Goal: Complete application form

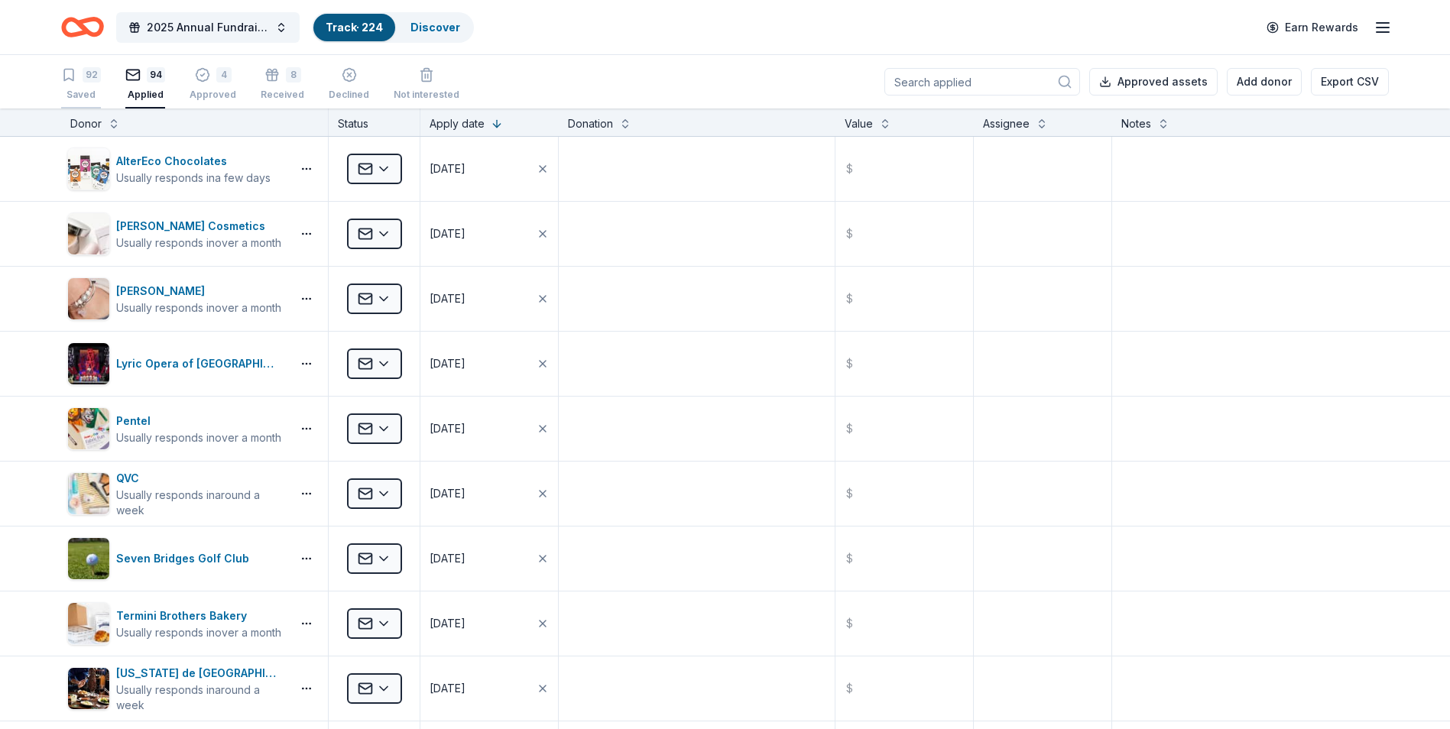
click at [70, 78] on icon "button" at bounding box center [68, 74] width 15 height 15
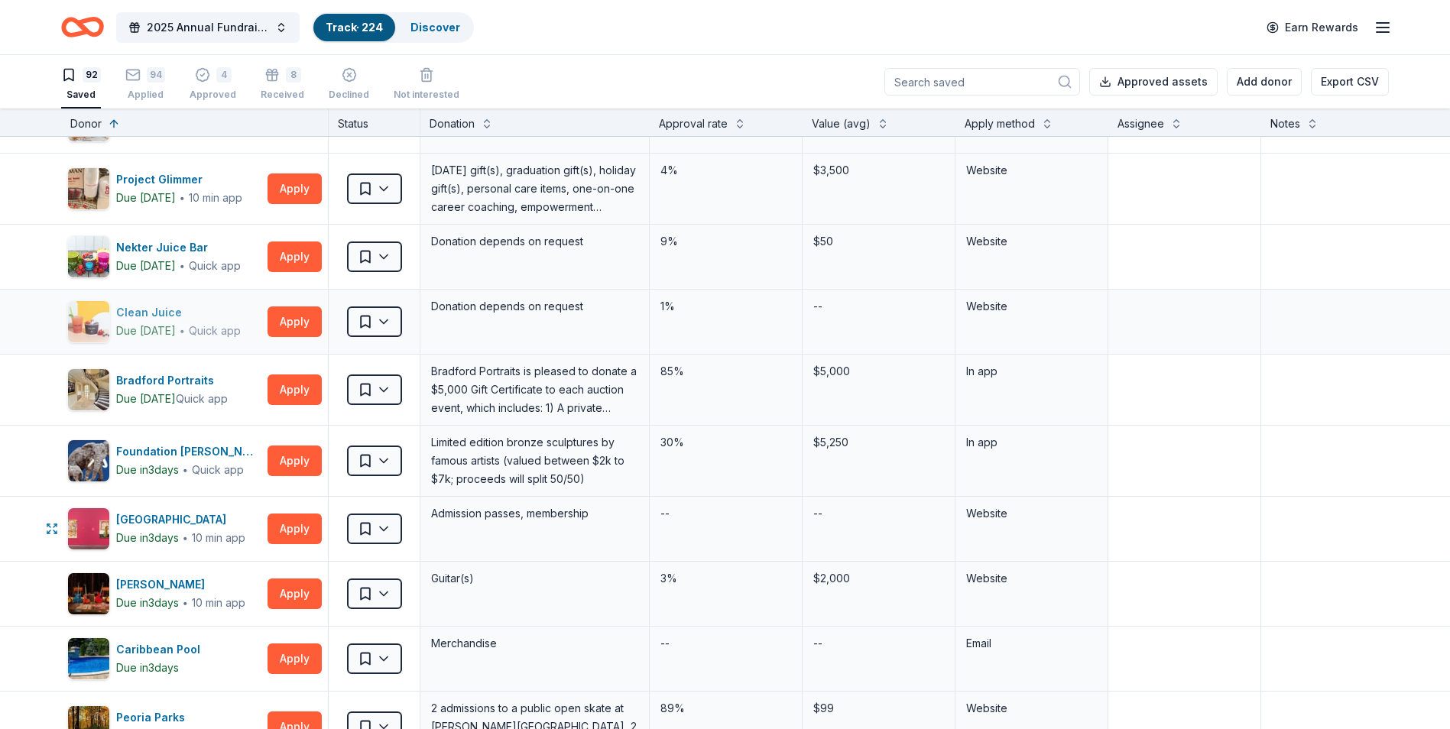
scroll to position [4051, 0]
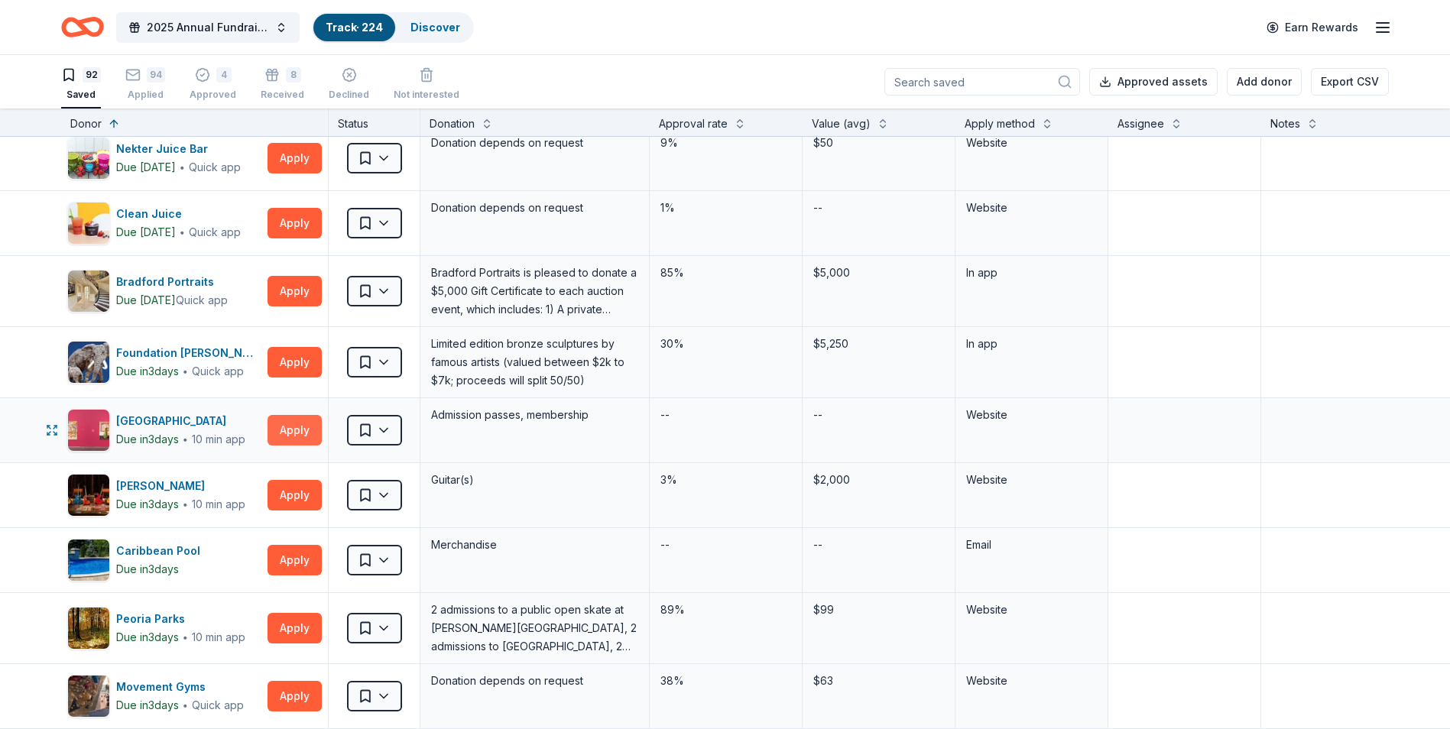
click at [297, 431] on button "Apply" at bounding box center [295, 430] width 54 height 31
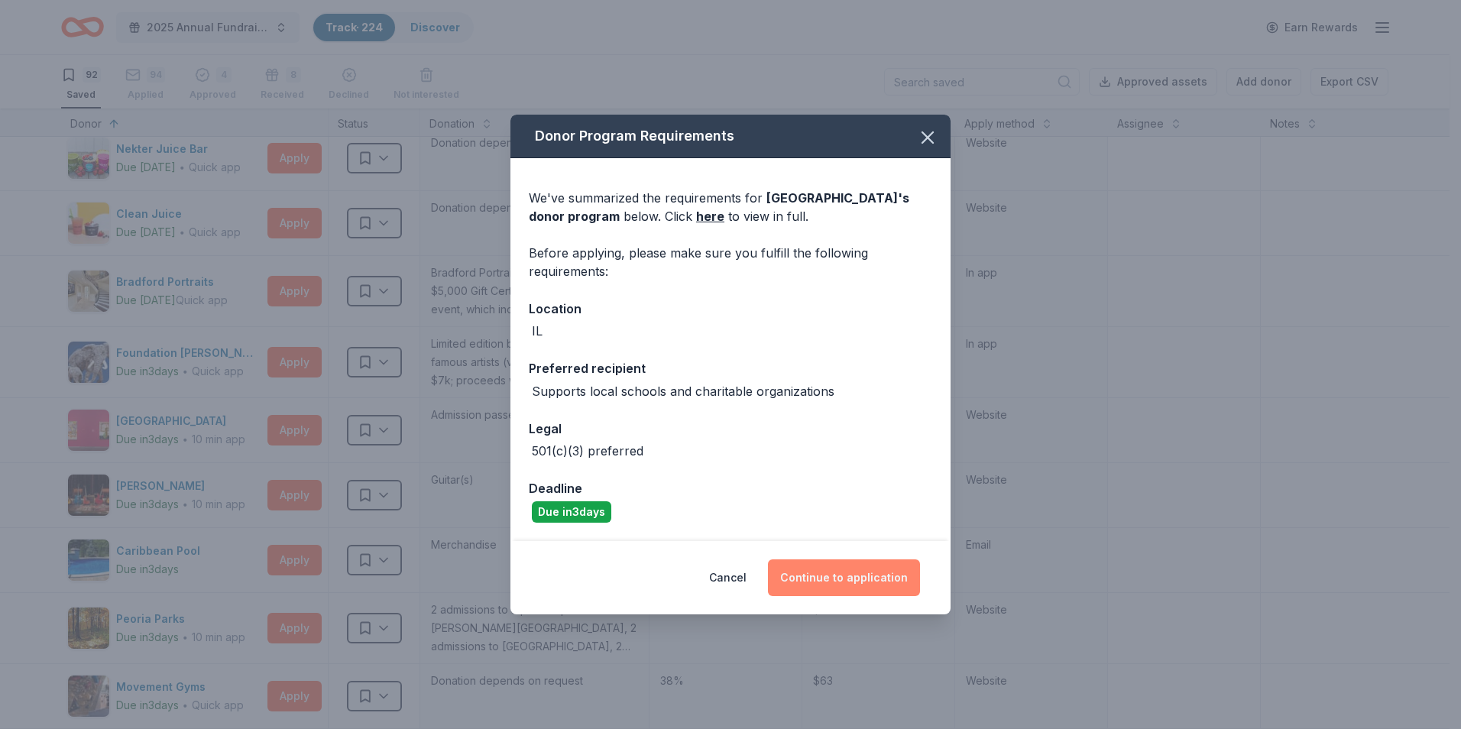
click at [875, 570] on button "Continue to application" at bounding box center [844, 578] width 152 height 37
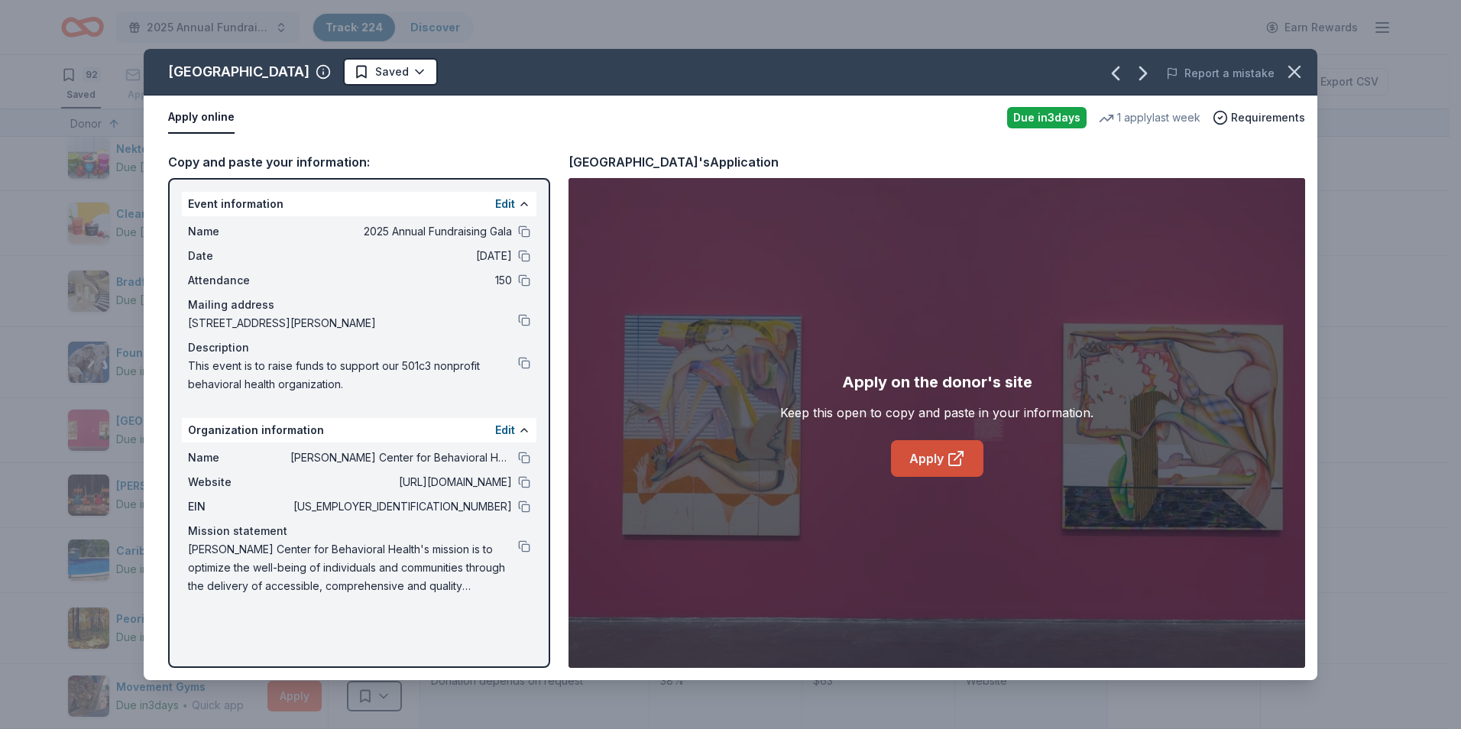
click at [955, 449] on icon at bounding box center [956, 458] width 18 height 18
click at [1296, 76] on icon "button" at bounding box center [1294, 71] width 21 height 21
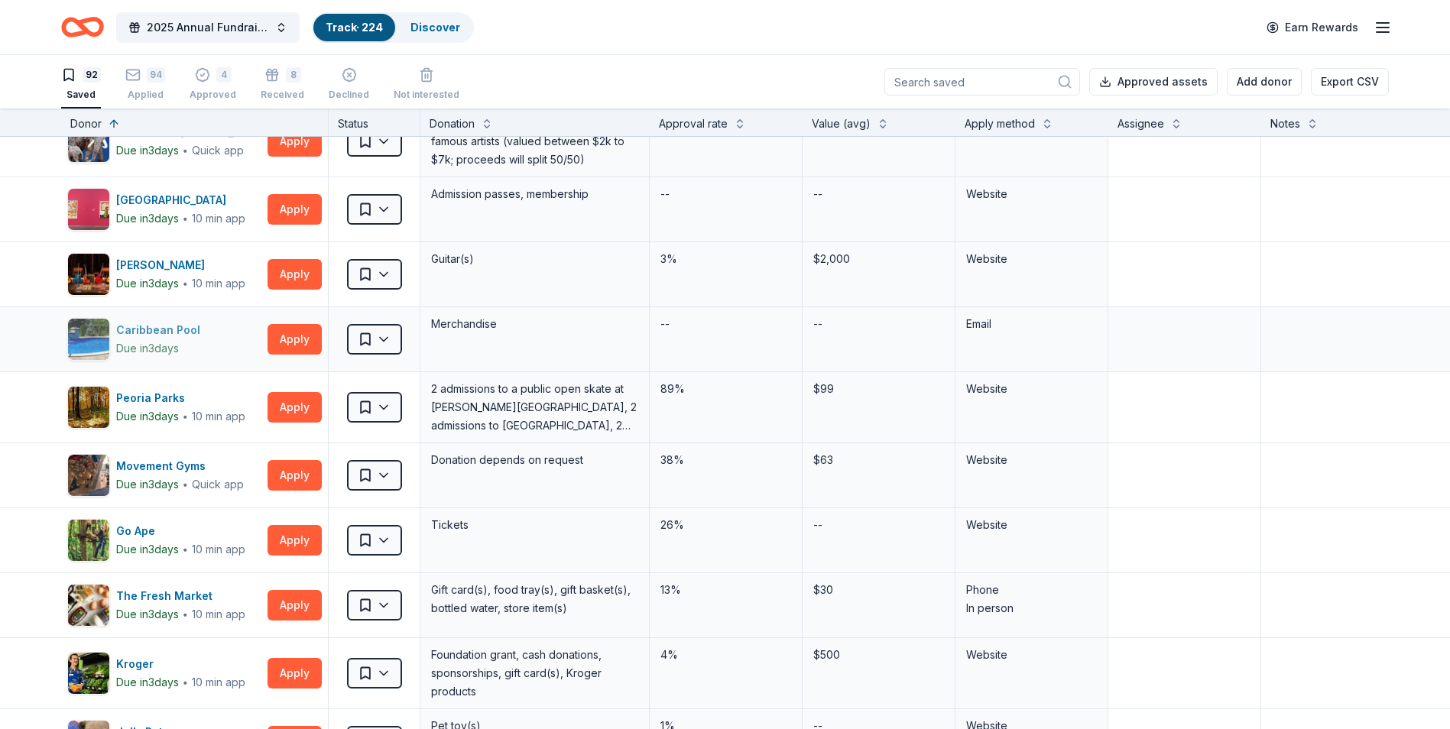
scroll to position [4204, 0]
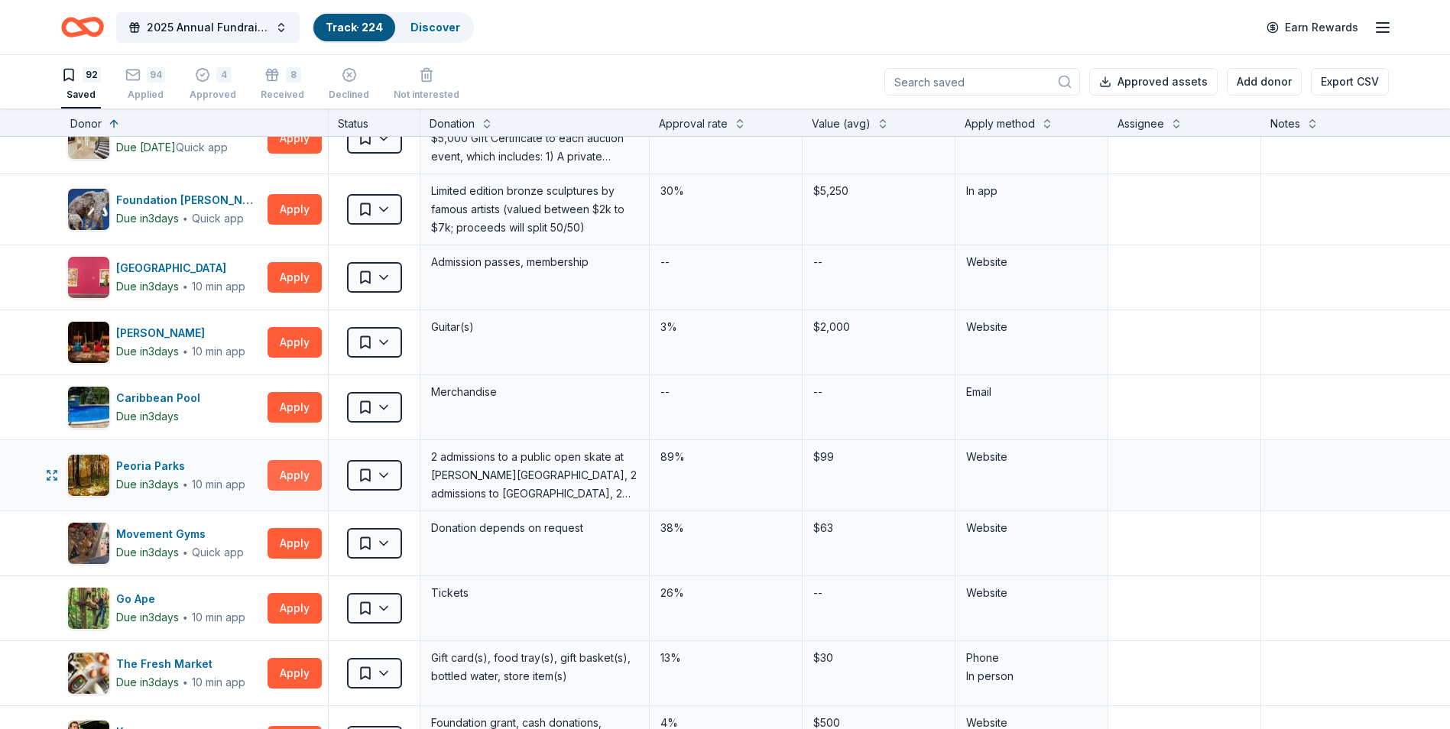
click at [290, 475] on button "Apply" at bounding box center [295, 475] width 54 height 31
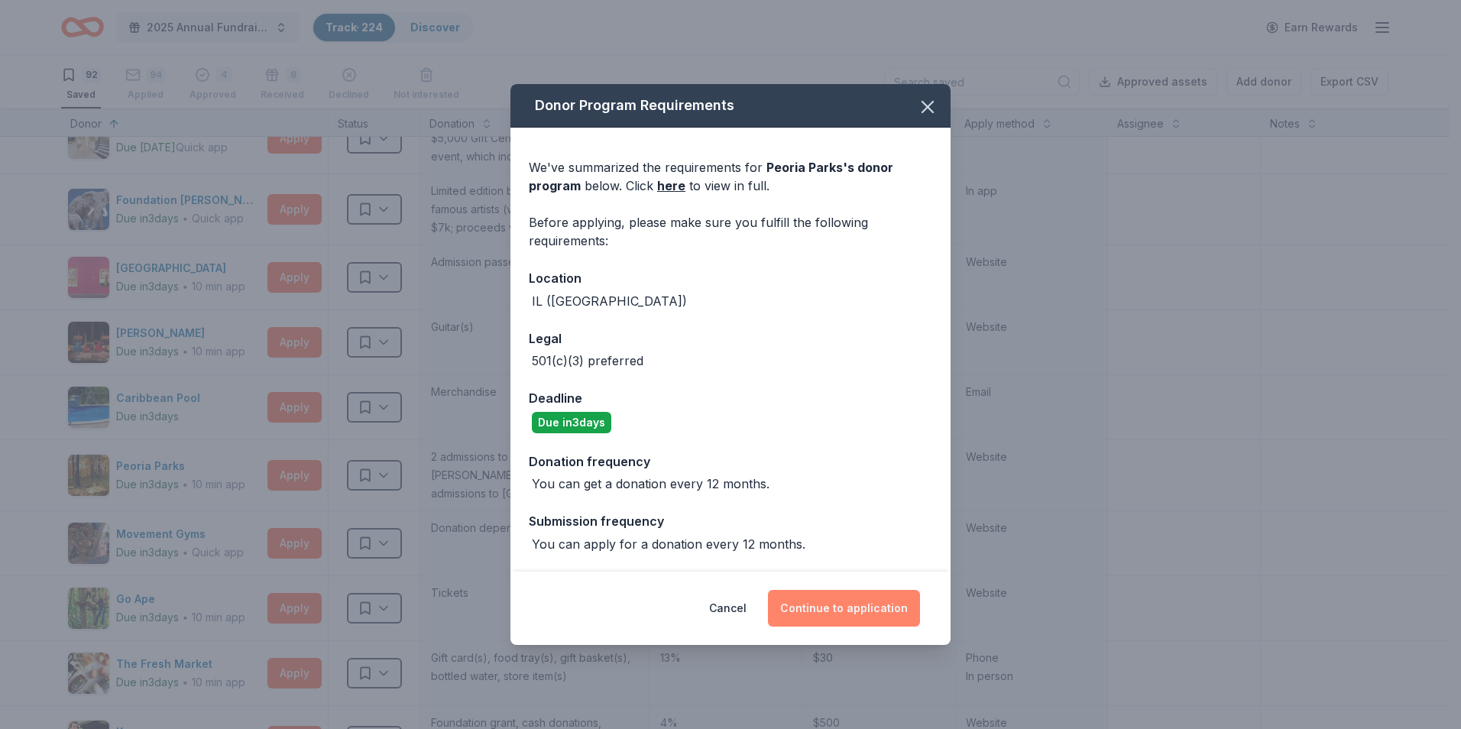
click at [855, 598] on button "Continue to application" at bounding box center [844, 608] width 152 height 37
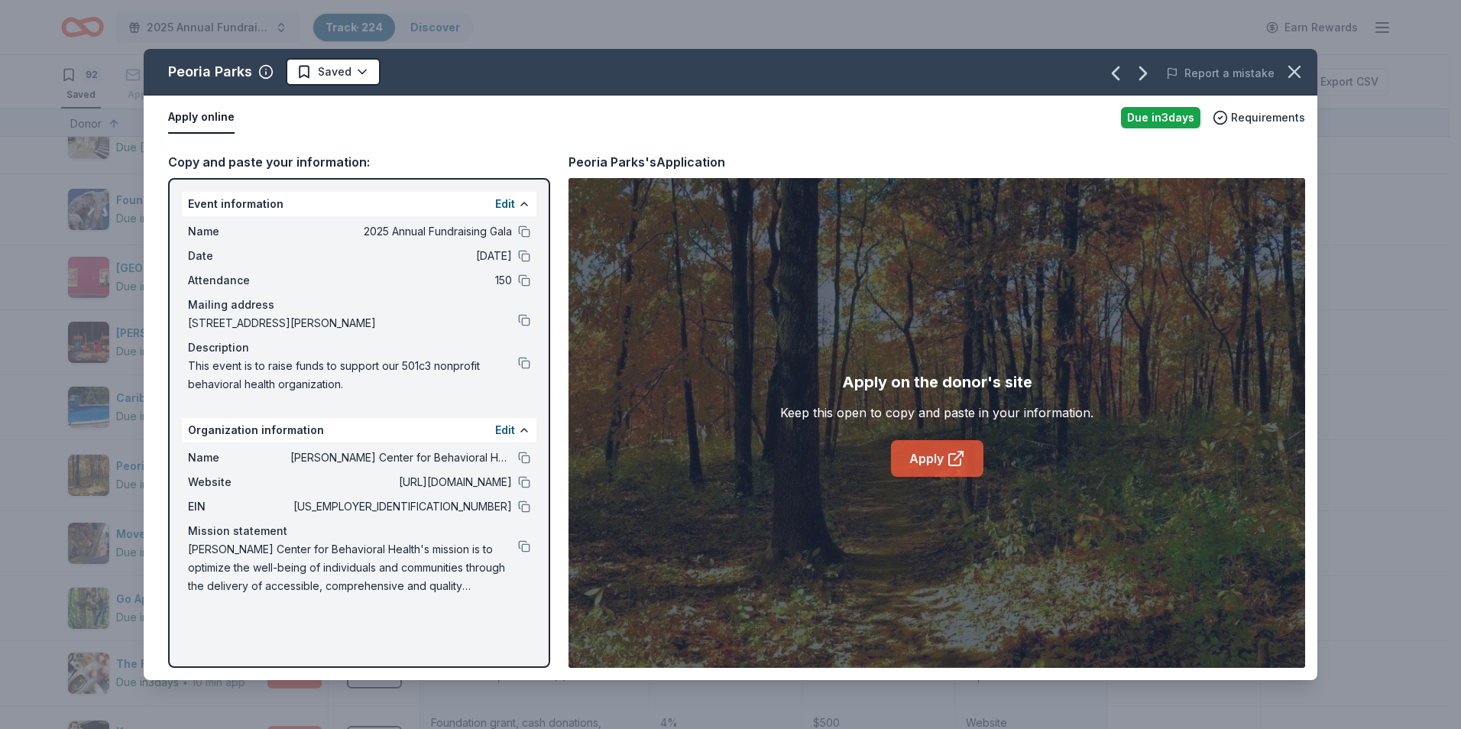
click at [955, 462] on icon at bounding box center [956, 458] width 18 height 18
click at [1297, 63] on icon "button" at bounding box center [1294, 71] width 21 height 21
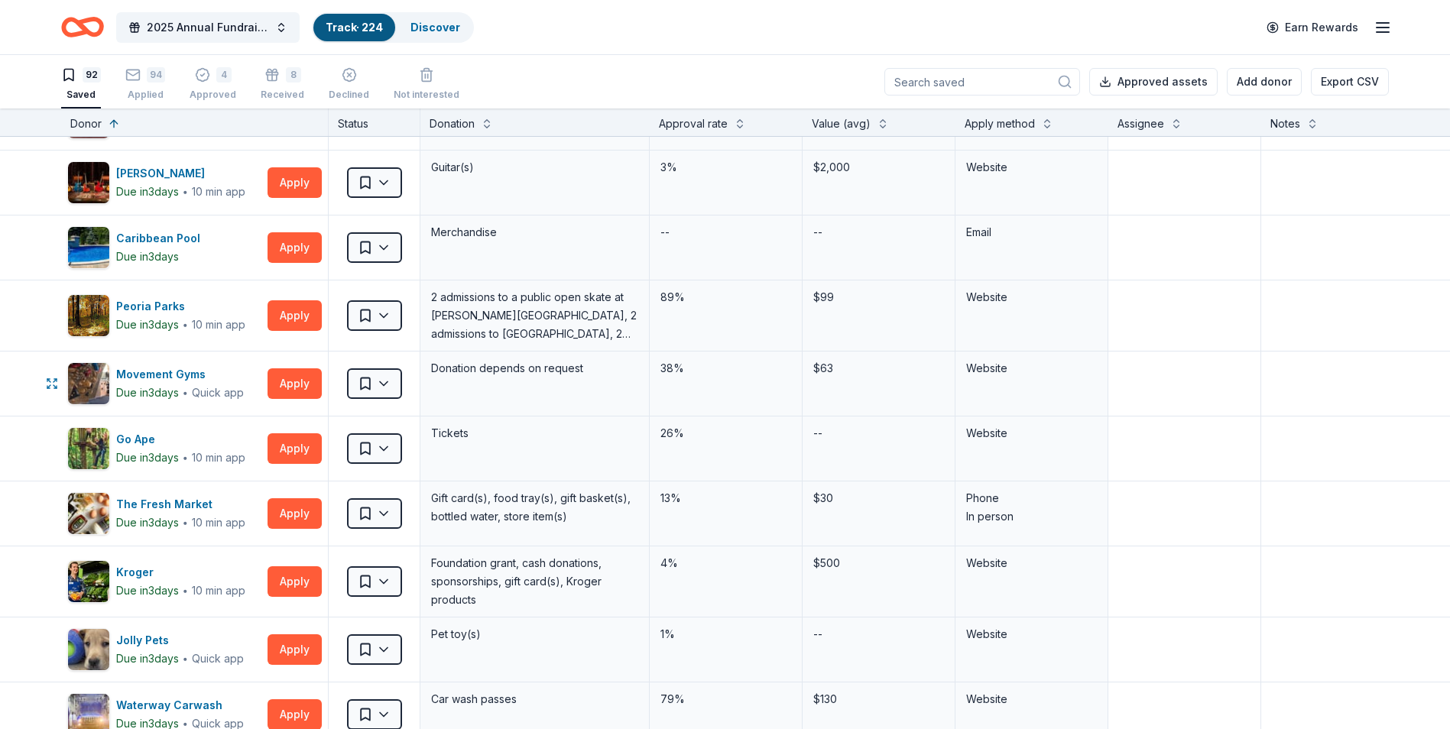
scroll to position [4357, 0]
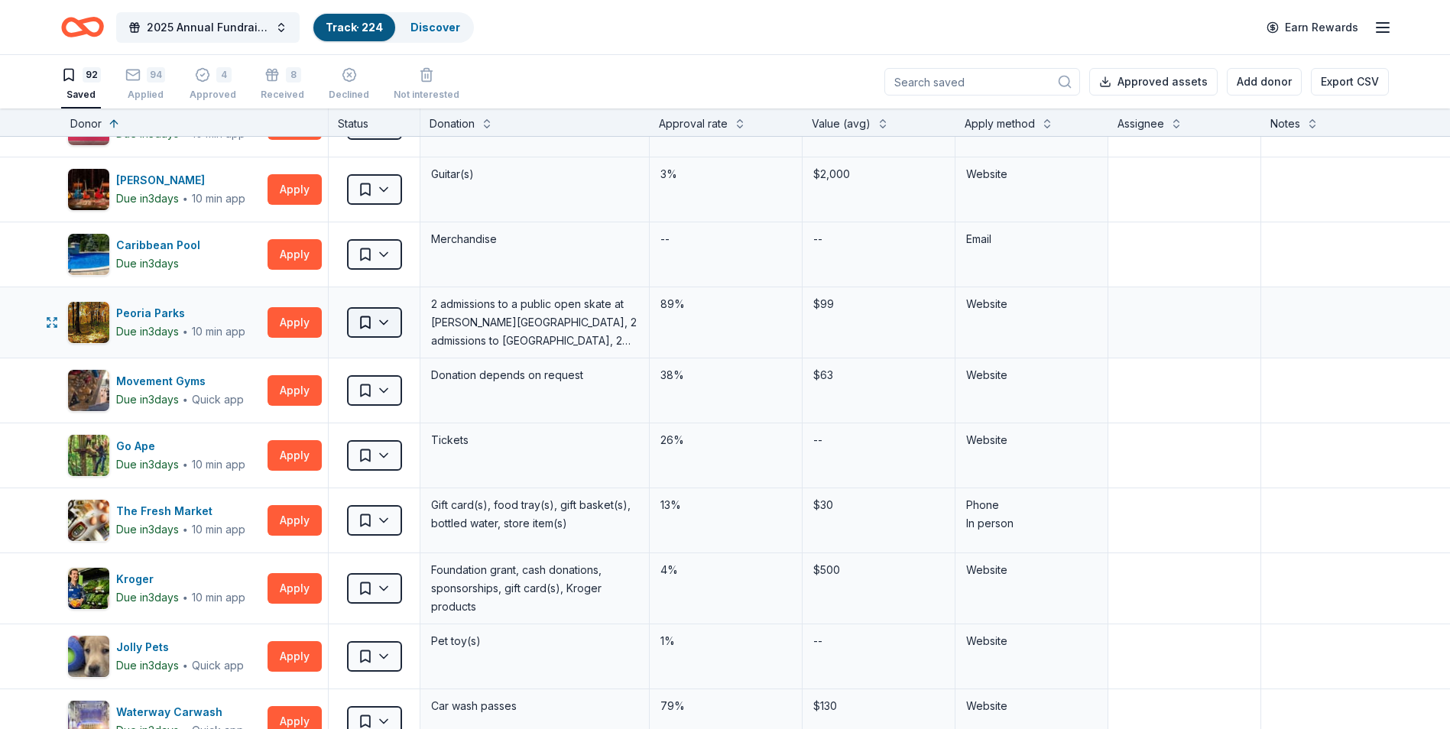
click at [383, 320] on html "2025 Annual Fundraising Gala Track · 224 Discover Earn Rewards 92 Saved 94 Appl…" at bounding box center [725, 364] width 1450 height 729
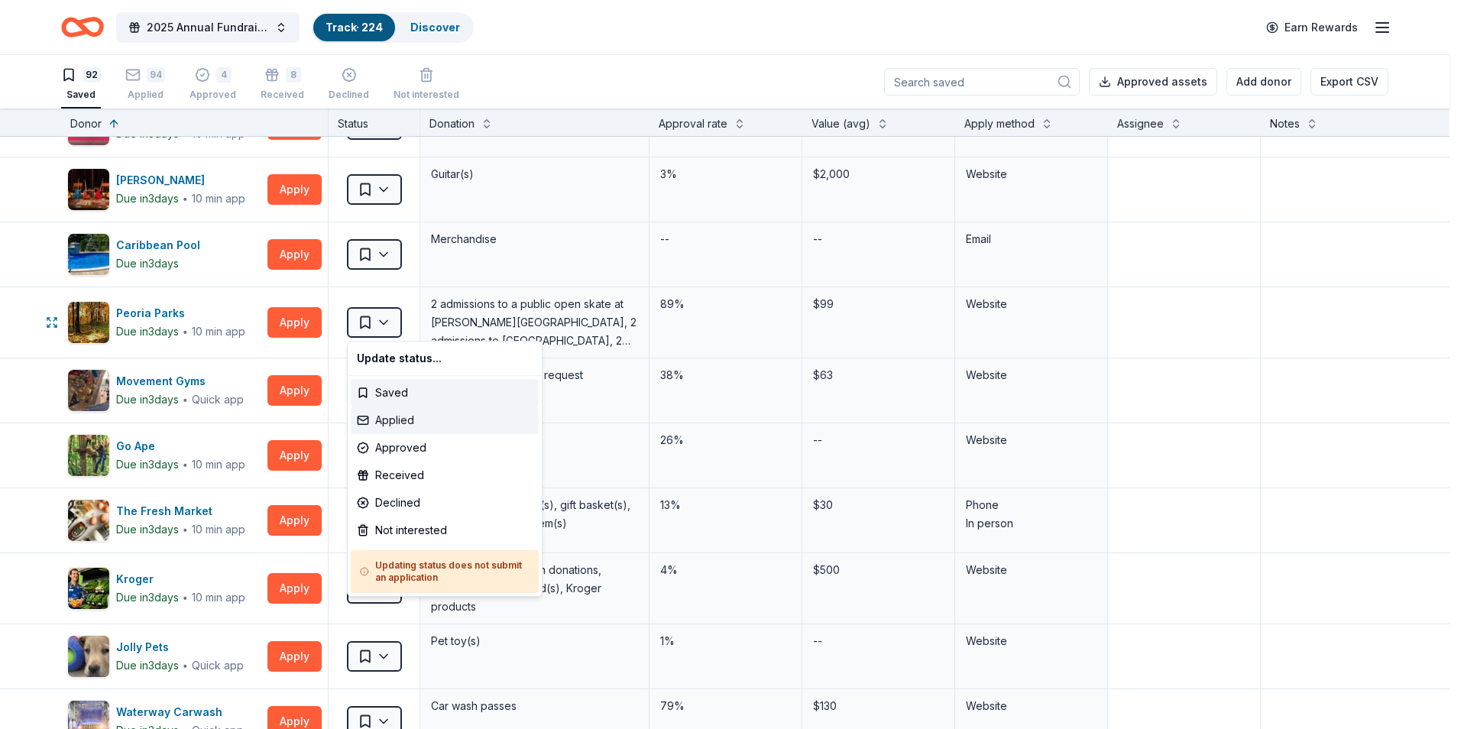
click at [423, 424] on div "Applied" at bounding box center [445, 421] width 188 height 28
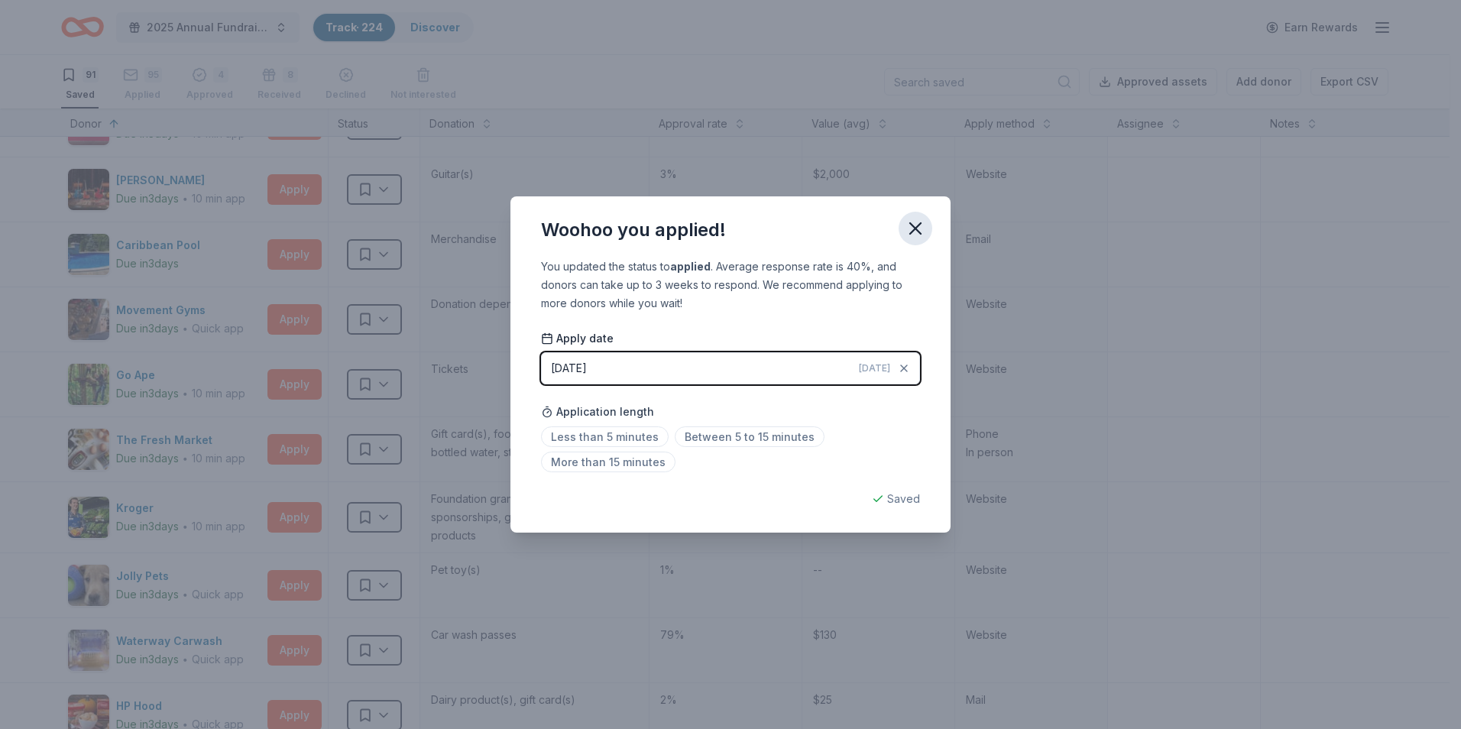
click at [917, 232] on icon "button" at bounding box center [915, 228] width 21 height 21
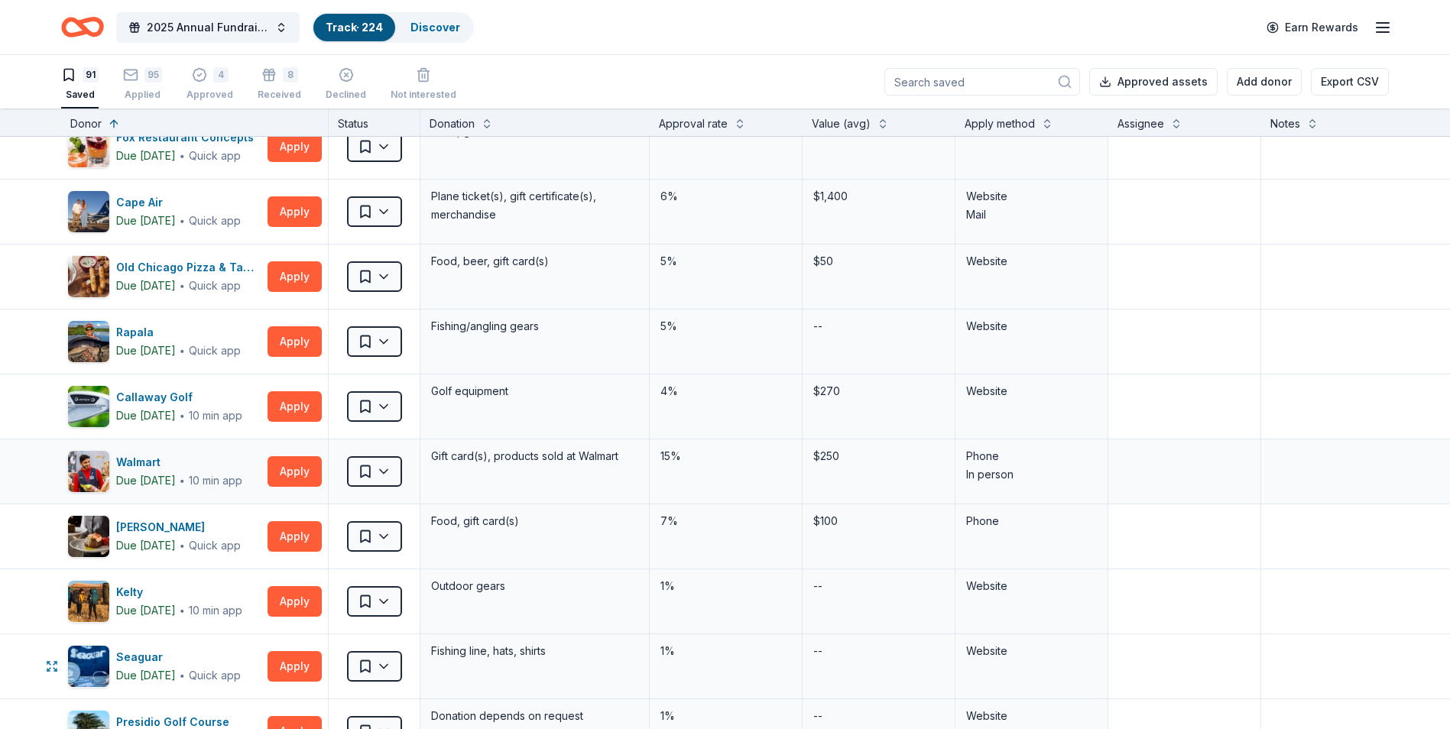
scroll to position [2981, 0]
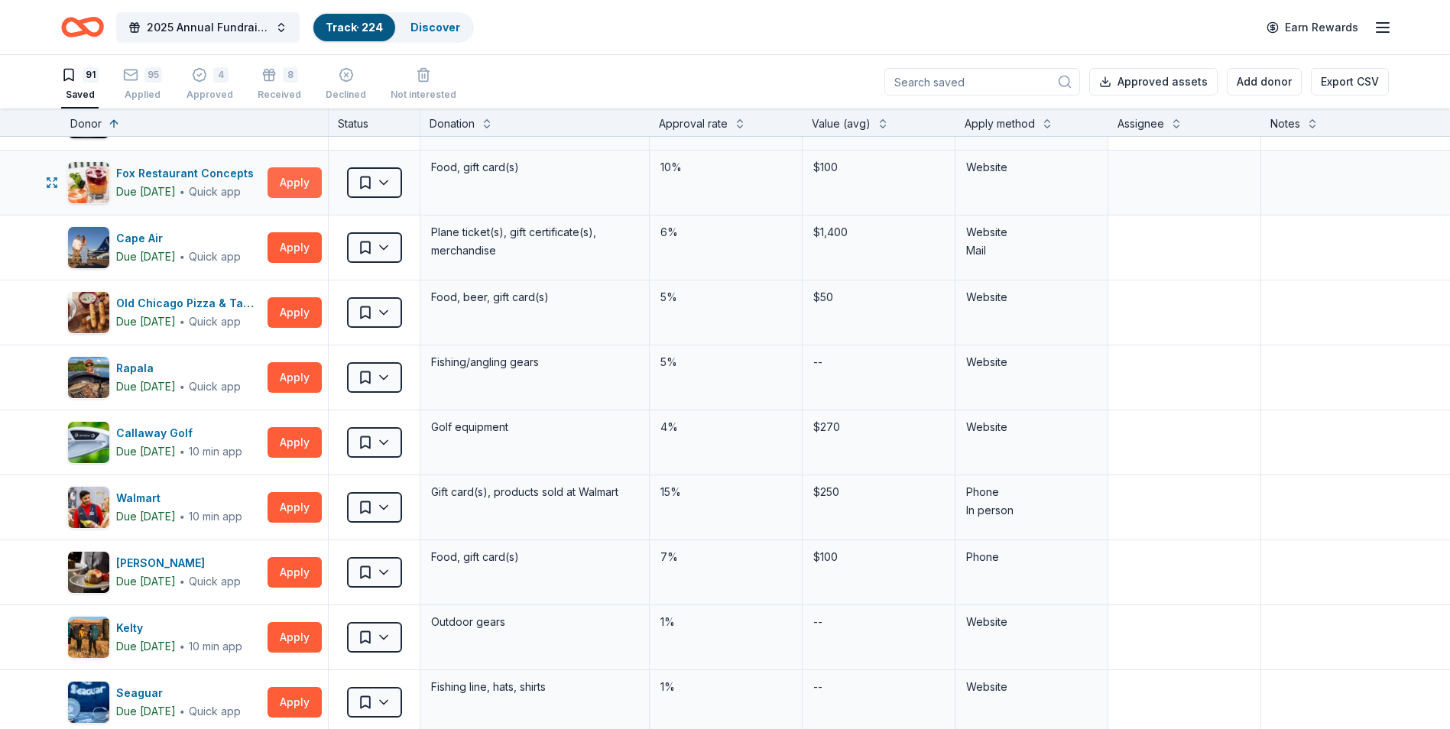
click at [286, 187] on button "Apply" at bounding box center [295, 182] width 54 height 31
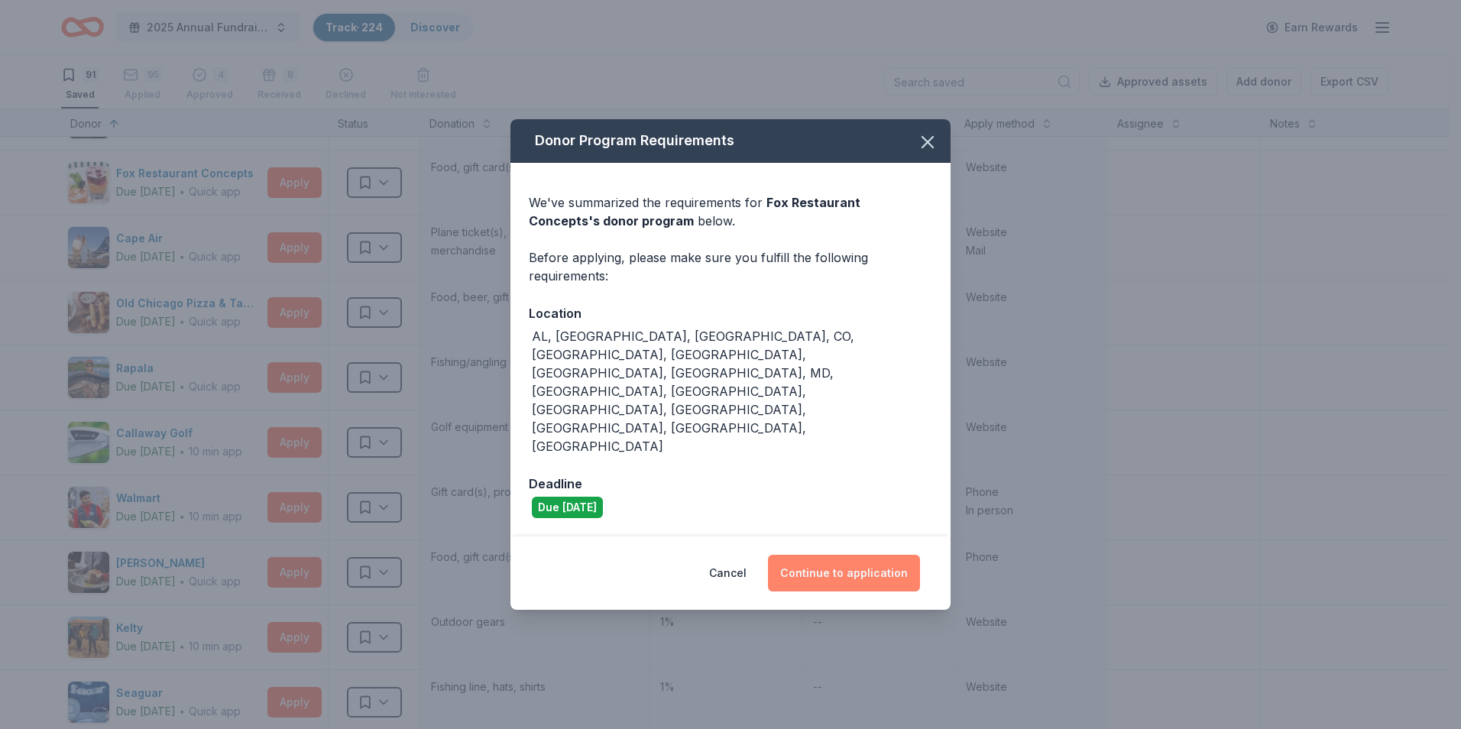
click at [813, 555] on button "Continue to application" at bounding box center [844, 573] width 152 height 37
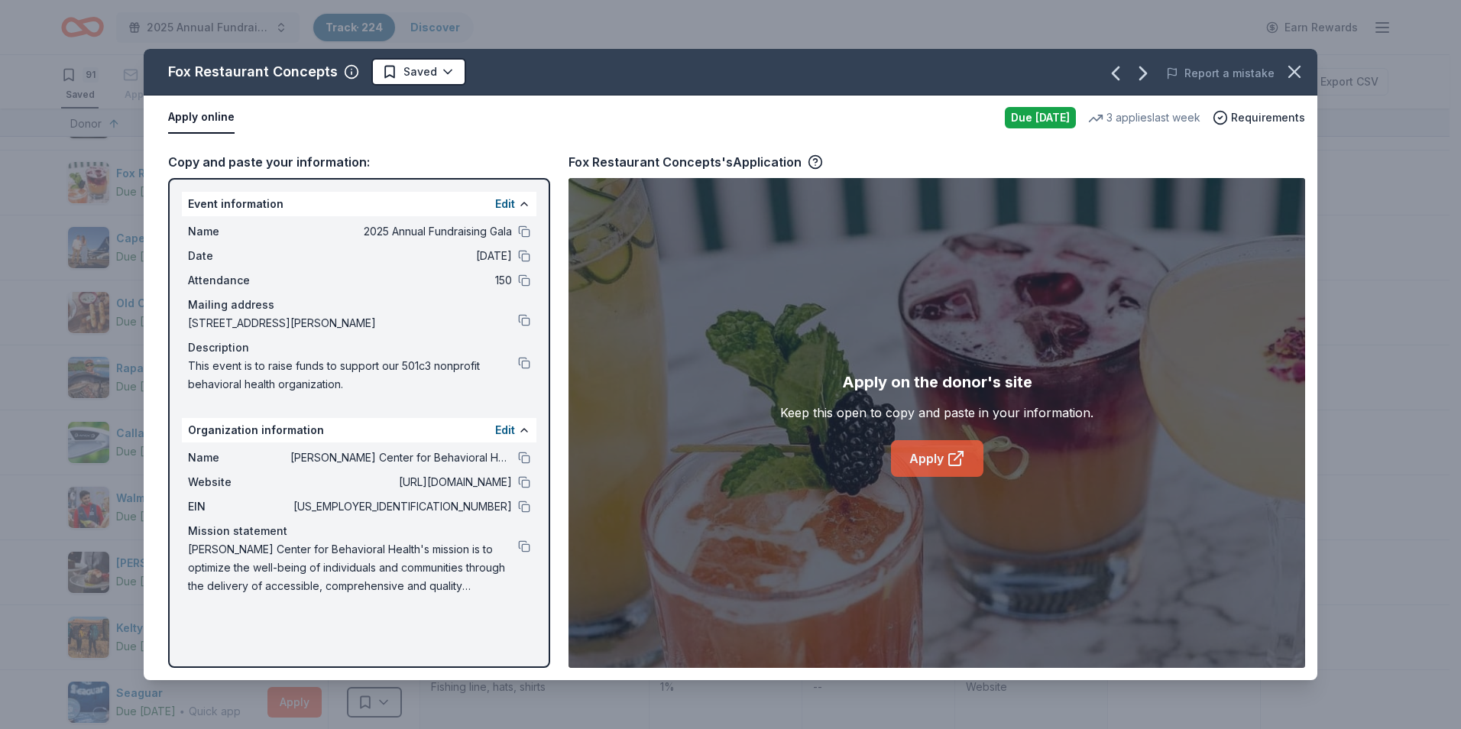
click at [935, 453] on link "Apply" at bounding box center [937, 458] width 92 height 37
click at [1299, 73] on icon "button" at bounding box center [1294, 71] width 21 height 21
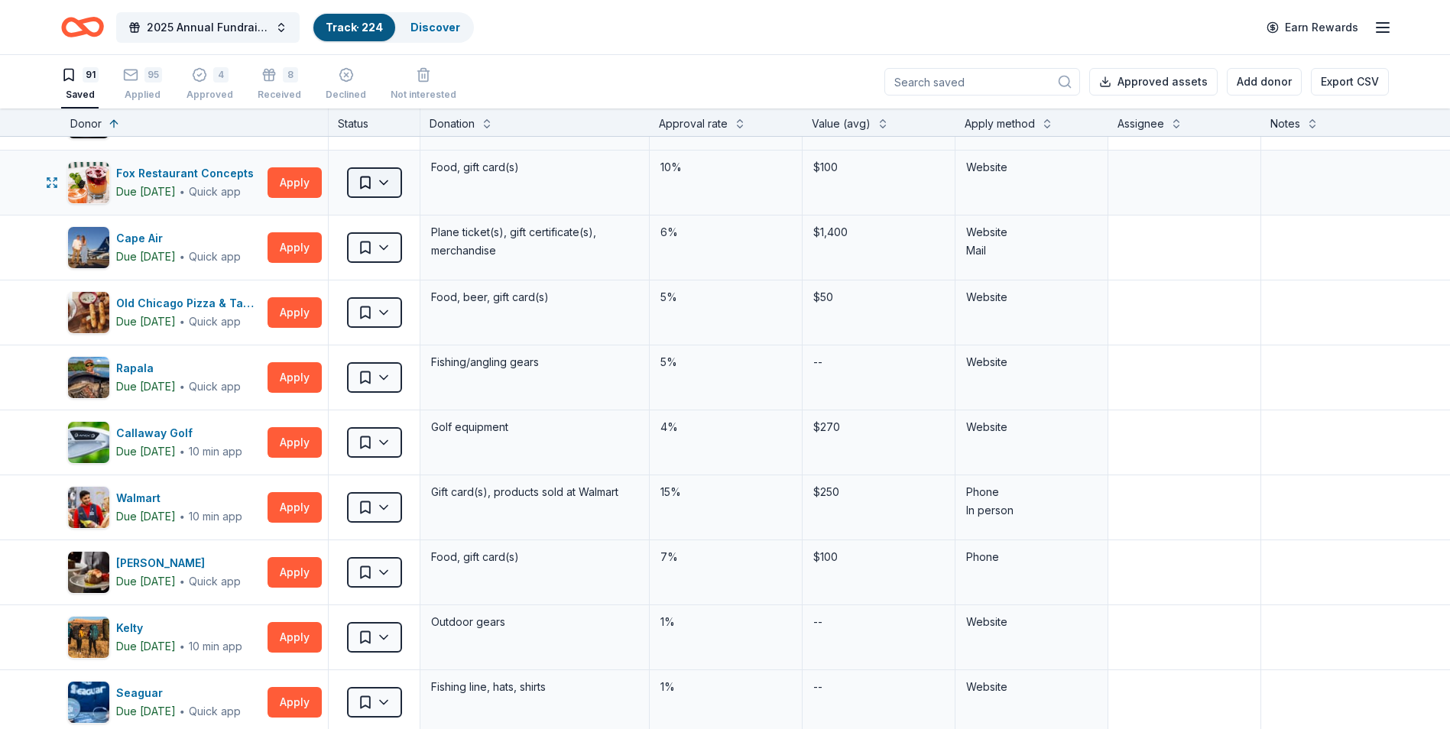
click at [358, 179] on html "2025 Annual Fundraising Gala Track · 224 Discover Earn Rewards 91 Saved 95 Appl…" at bounding box center [725, 364] width 1450 height 729
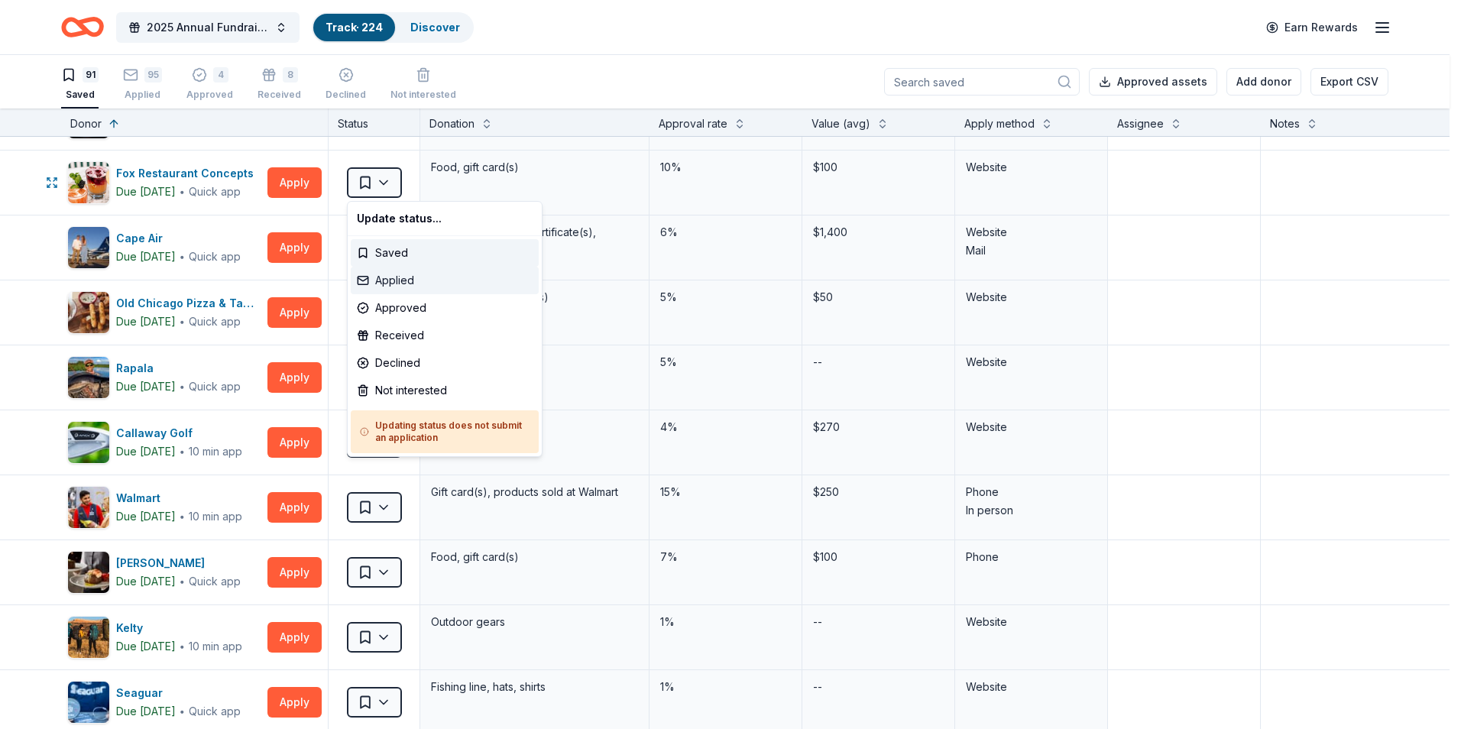
click at [414, 278] on div "Applied" at bounding box center [445, 281] width 188 height 28
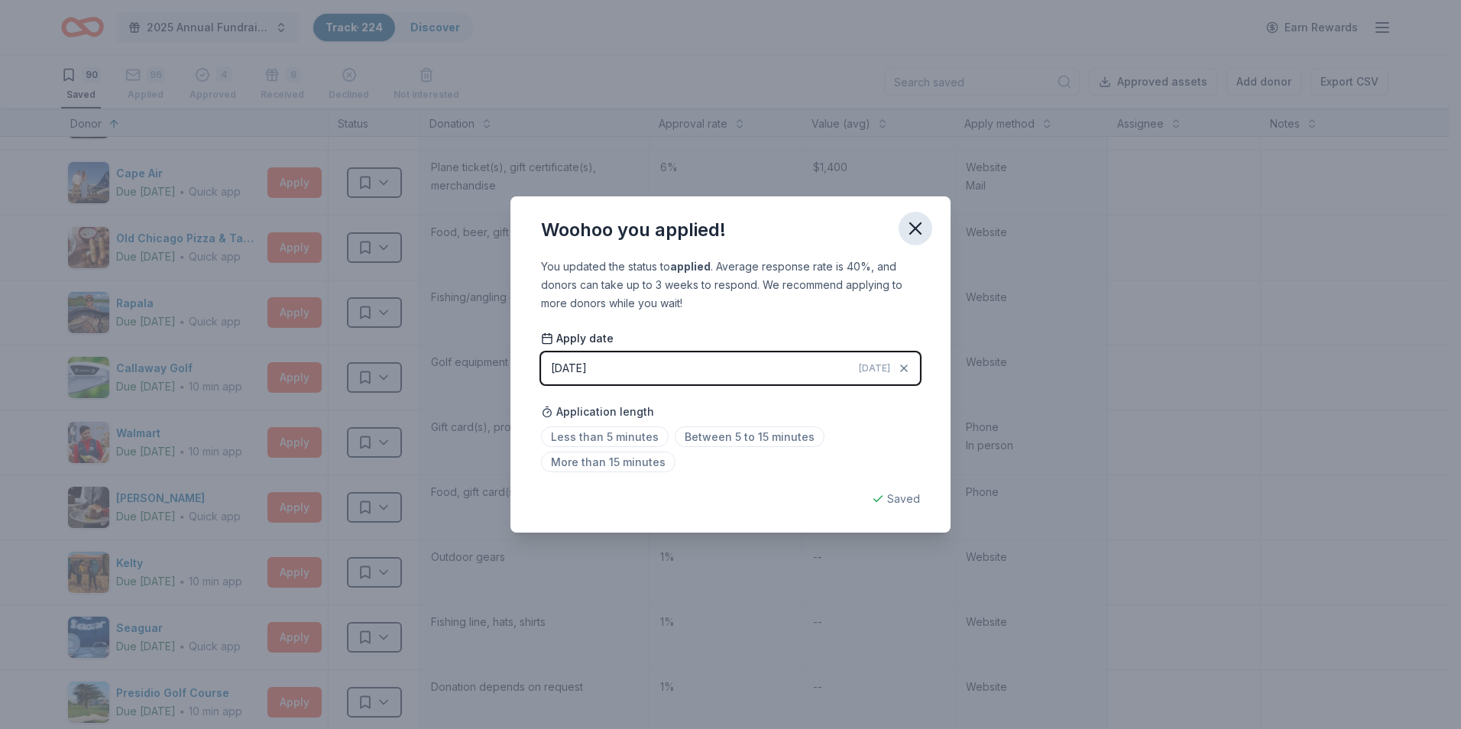
click at [911, 229] on icon "button" at bounding box center [915, 228] width 21 height 21
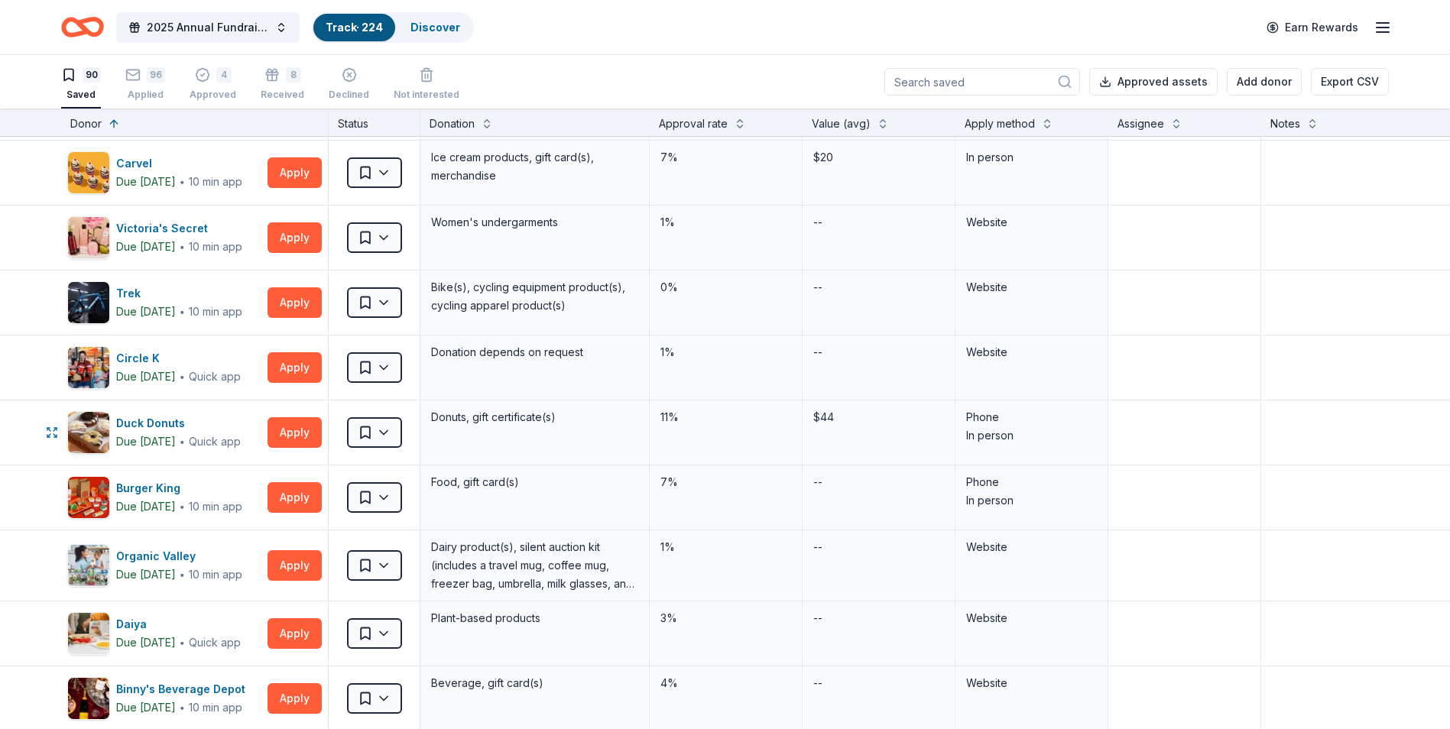
scroll to position [1529, 0]
